Goal: Find specific page/section: Find specific page/section

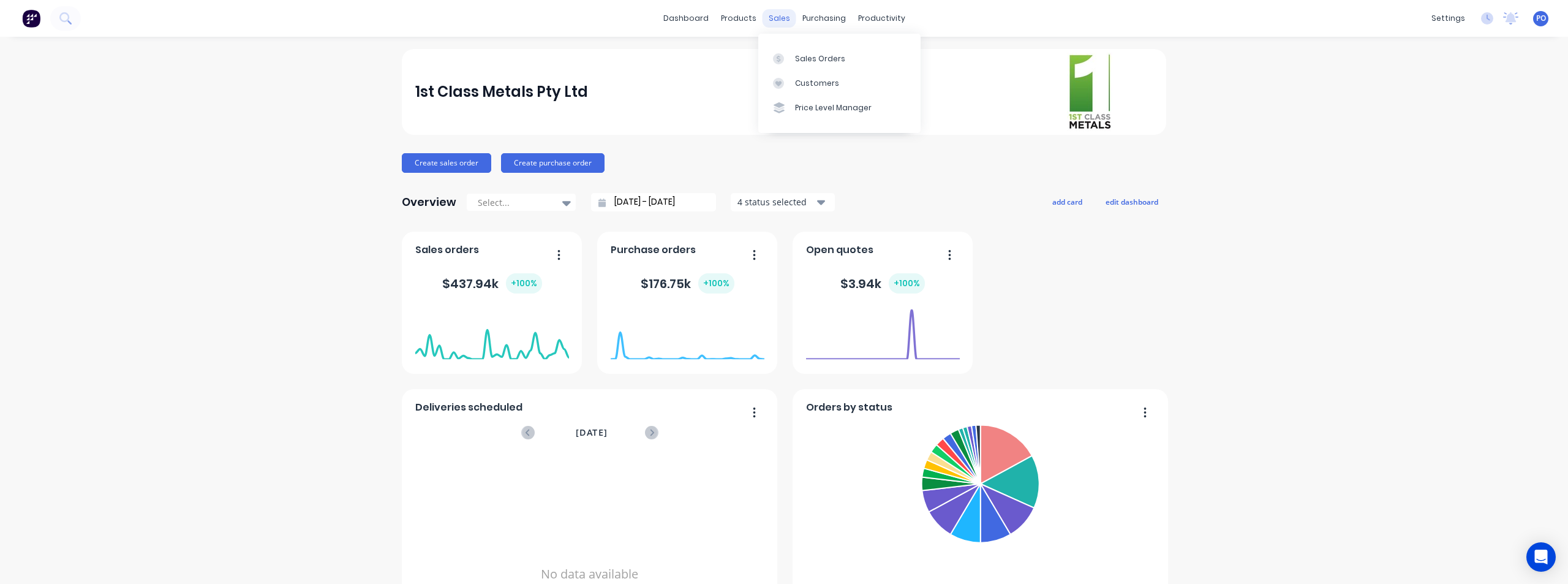
click at [784, 17] on div "sales" at bounding box center [780, 19] width 34 height 19
click at [811, 56] on div "Sales Orders" at bounding box center [820, 59] width 51 height 11
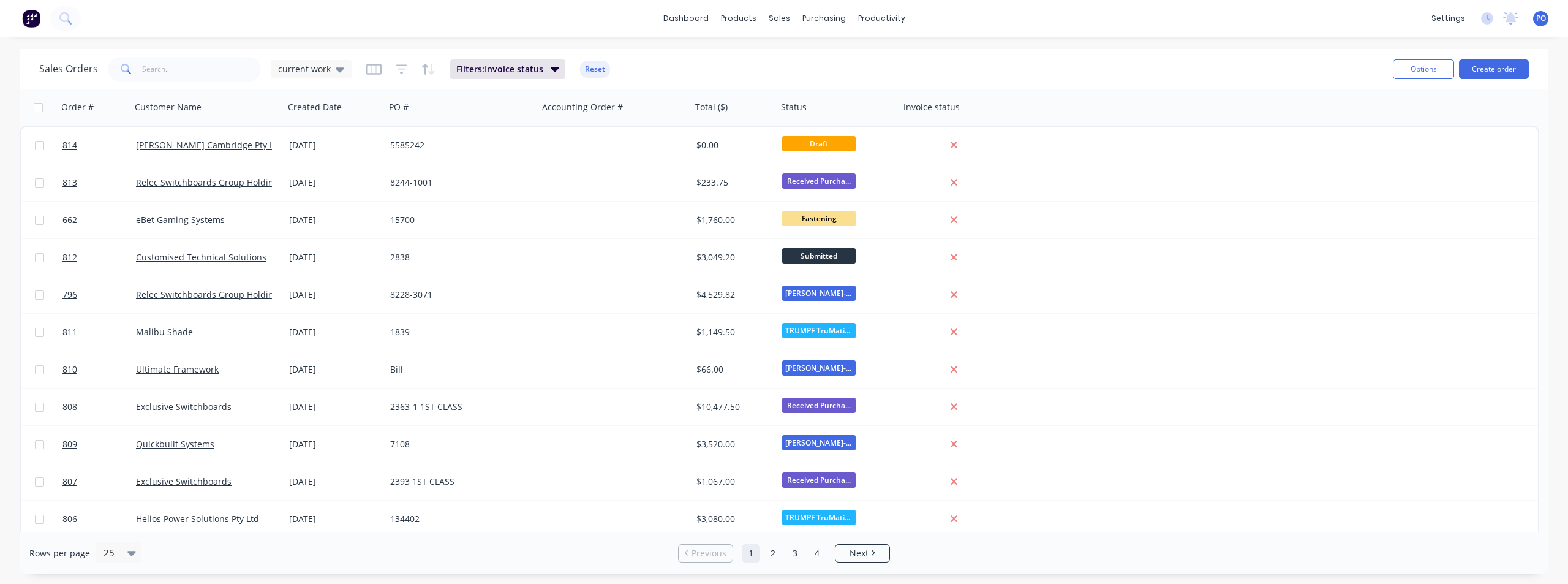
click at [134, 13] on div "dashboard products sales purchasing productivity dashboard products Product Cat…" at bounding box center [784, 18] width 1568 height 36
click at [68, 19] on icon at bounding box center [64, 17] width 9 height 9
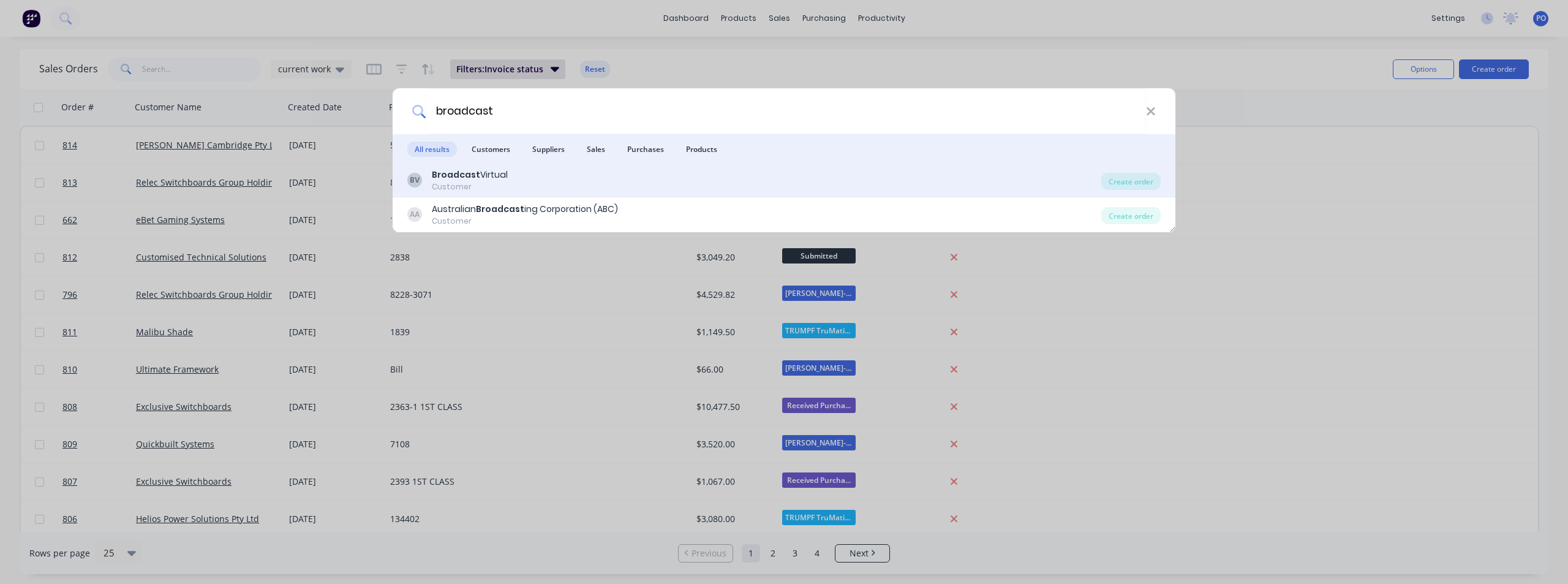
type input "broadcast"
click at [475, 180] on b "Broadcast" at bounding box center [456, 174] width 49 height 12
